Goal: Navigation & Orientation: Find specific page/section

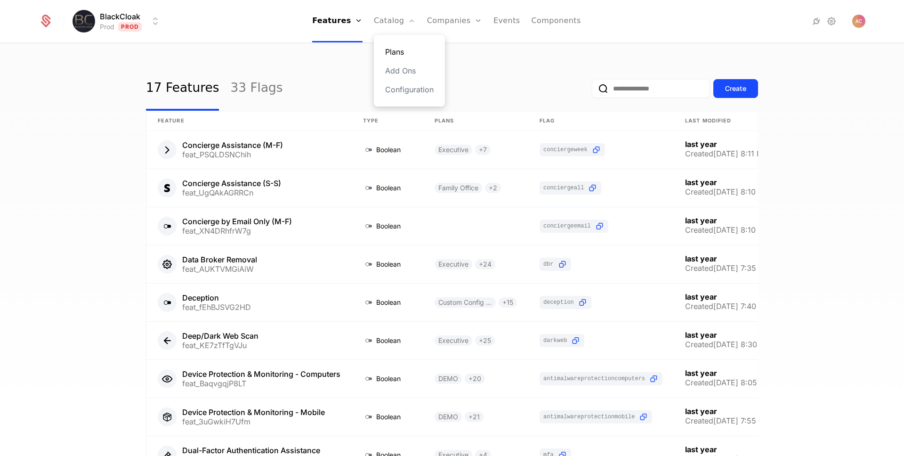
click at [397, 53] on link "Plans" at bounding box center [409, 51] width 49 height 11
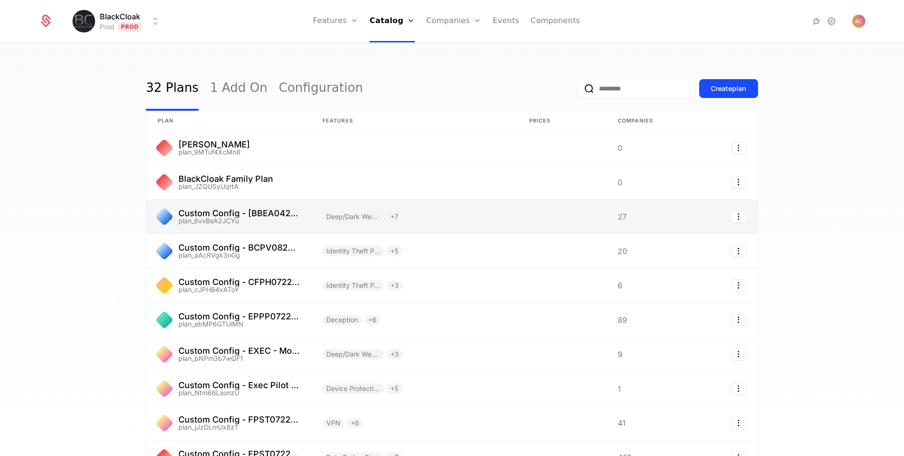
click at [239, 213] on link at bounding box center [228, 217] width 165 height 34
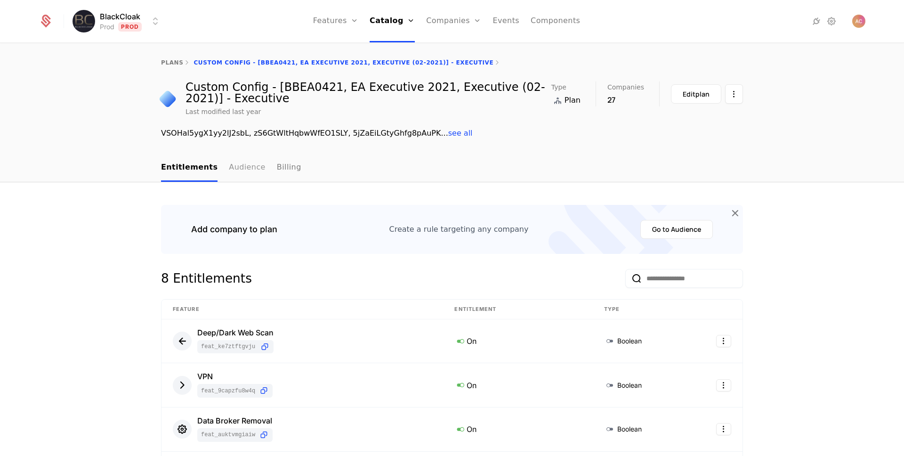
click at [237, 158] on link "Audience" at bounding box center [247, 168] width 37 height 28
